Goal: Check status: Check status

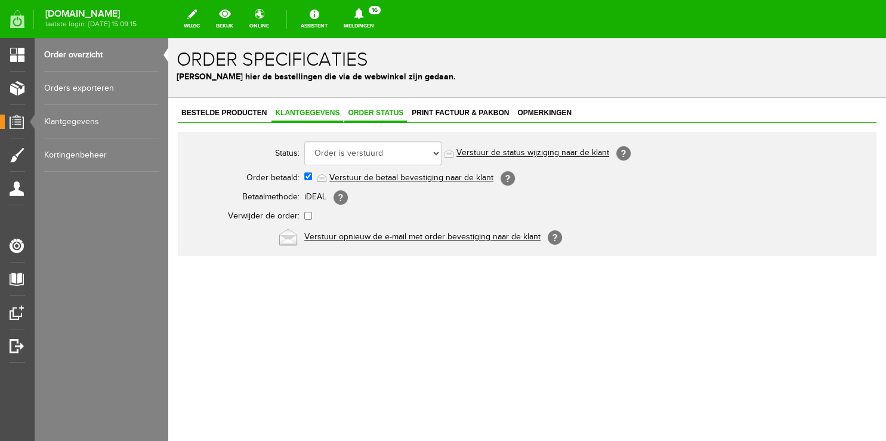
click at [289, 113] on span "Klantgegevens" at bounding box center [308, 113] width 72 height 8
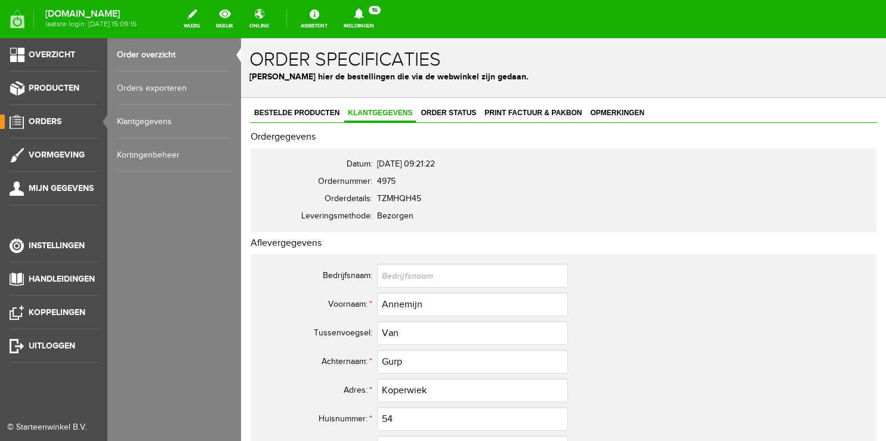
click at [144, 55] on link "Order overzicht" at bounding box center [174, 54] width 115 height 33
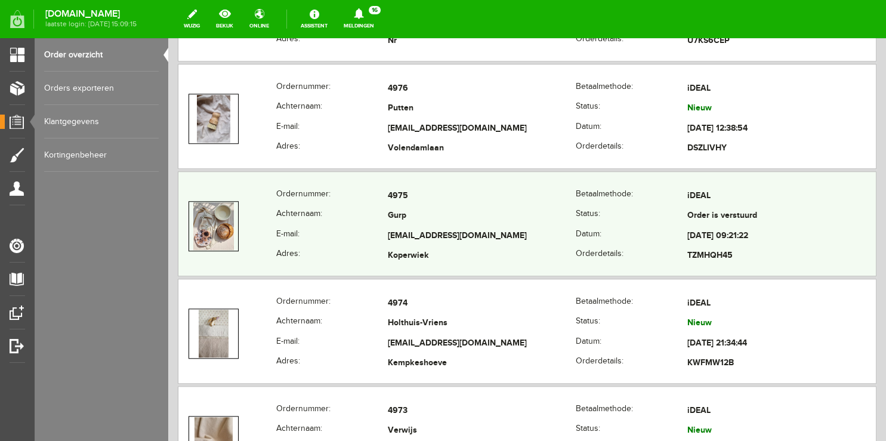
scroll to position [1008, 0]
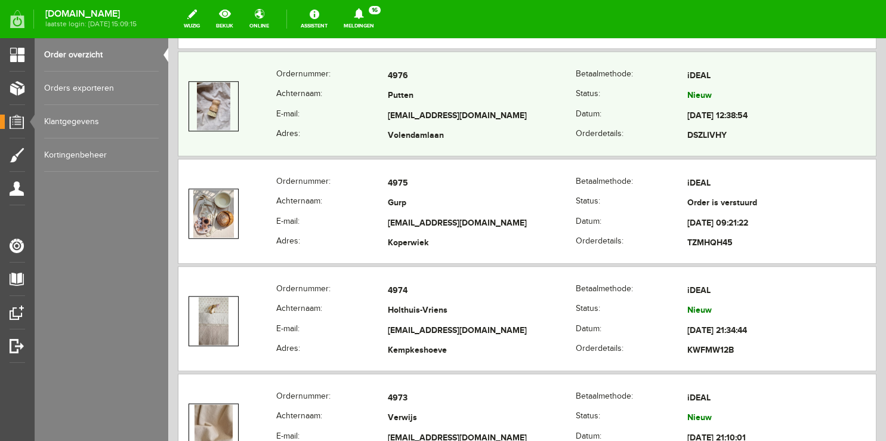
copy tr
drag, startPoint x: 362, startPoint y: 108, endPoint x: 522, endPoint y: 114, distance: 160.0
click at [522, 114] on tr "E-mail: [EMAIL_ADDRESS][DOMAIN_NAME] Datum: [DATE] 12:38:54" at bounding box center [527, 116] width 698 height 20
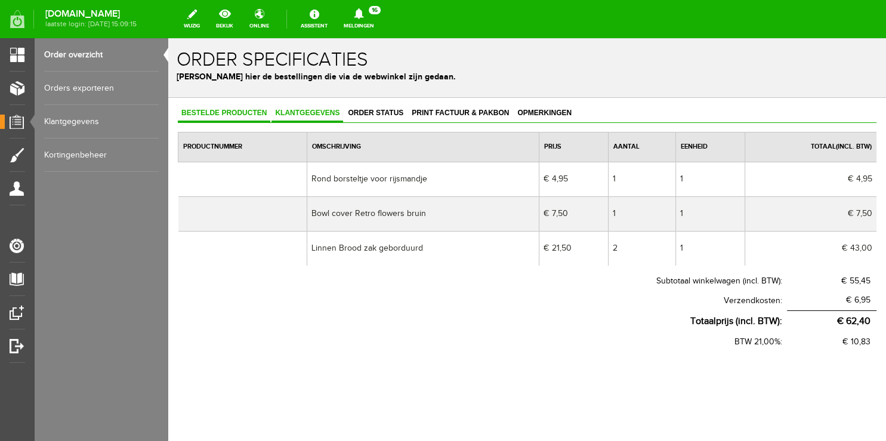
click at [297, 113] on span "Klantgegevens" at bounding box center [308, 113] width 72 height 8
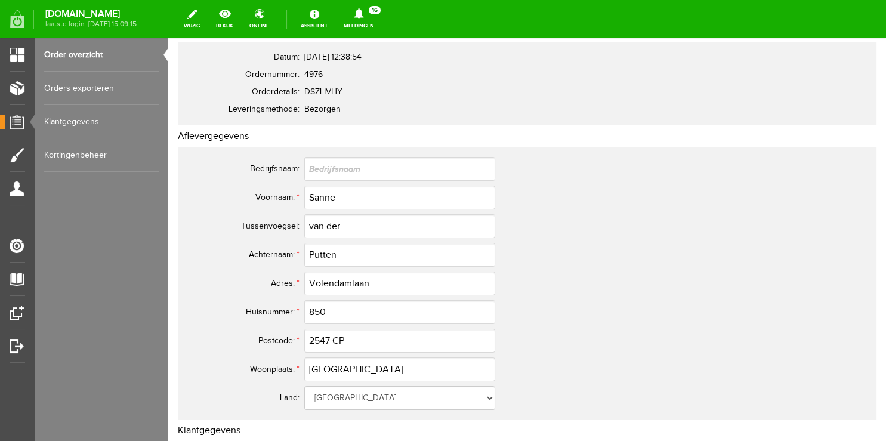
scroll to position [126, 0]
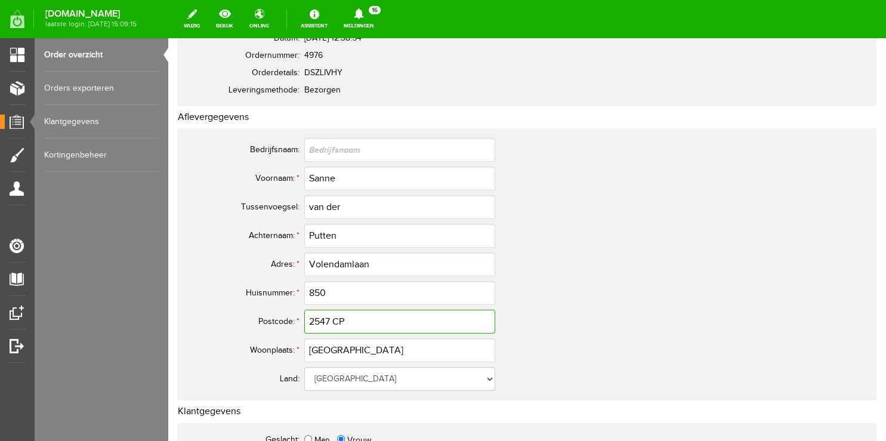
drag, startPoint x: 178, startPoint y: 317, endPoint x: 121, endPoint y: 318, distance: 57.3
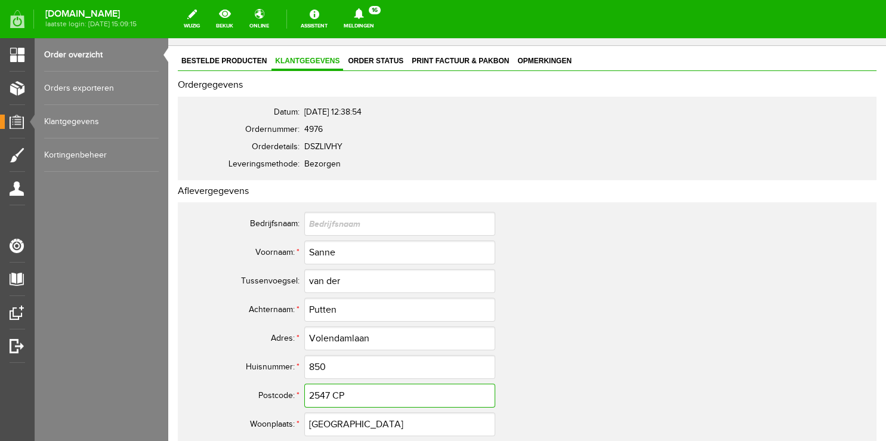
scroll to position [0, 0]
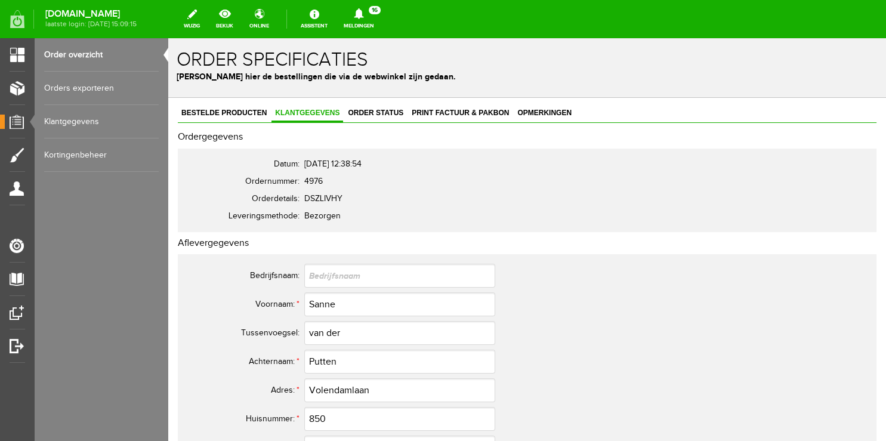
click at [85, 51] on link "Order overzicht" at bounding box center [101, 54] width 115 height 33
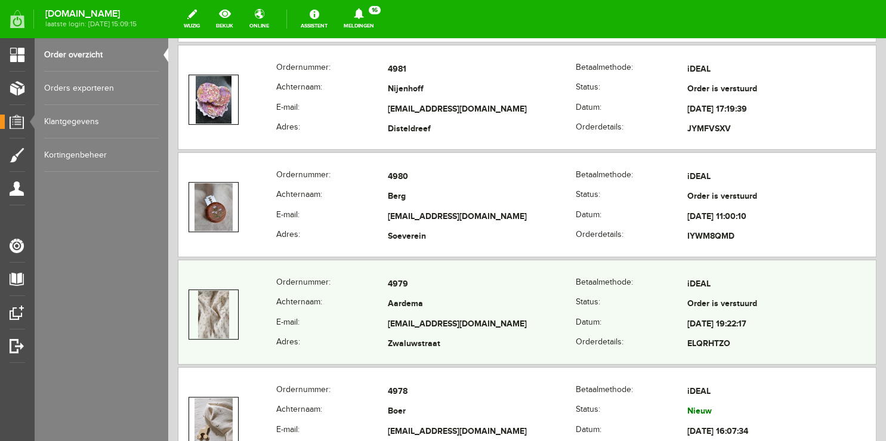
scroll to position [504, 0]
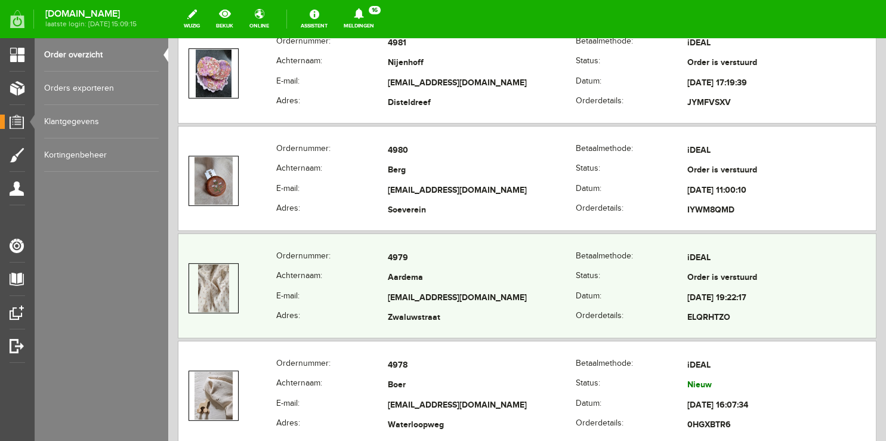
click at [344, 309] on th "Adres:" at bounding box center [332, 319] width 112 height 20
